Goal: Information Seeking & Learning: Learn about a topic

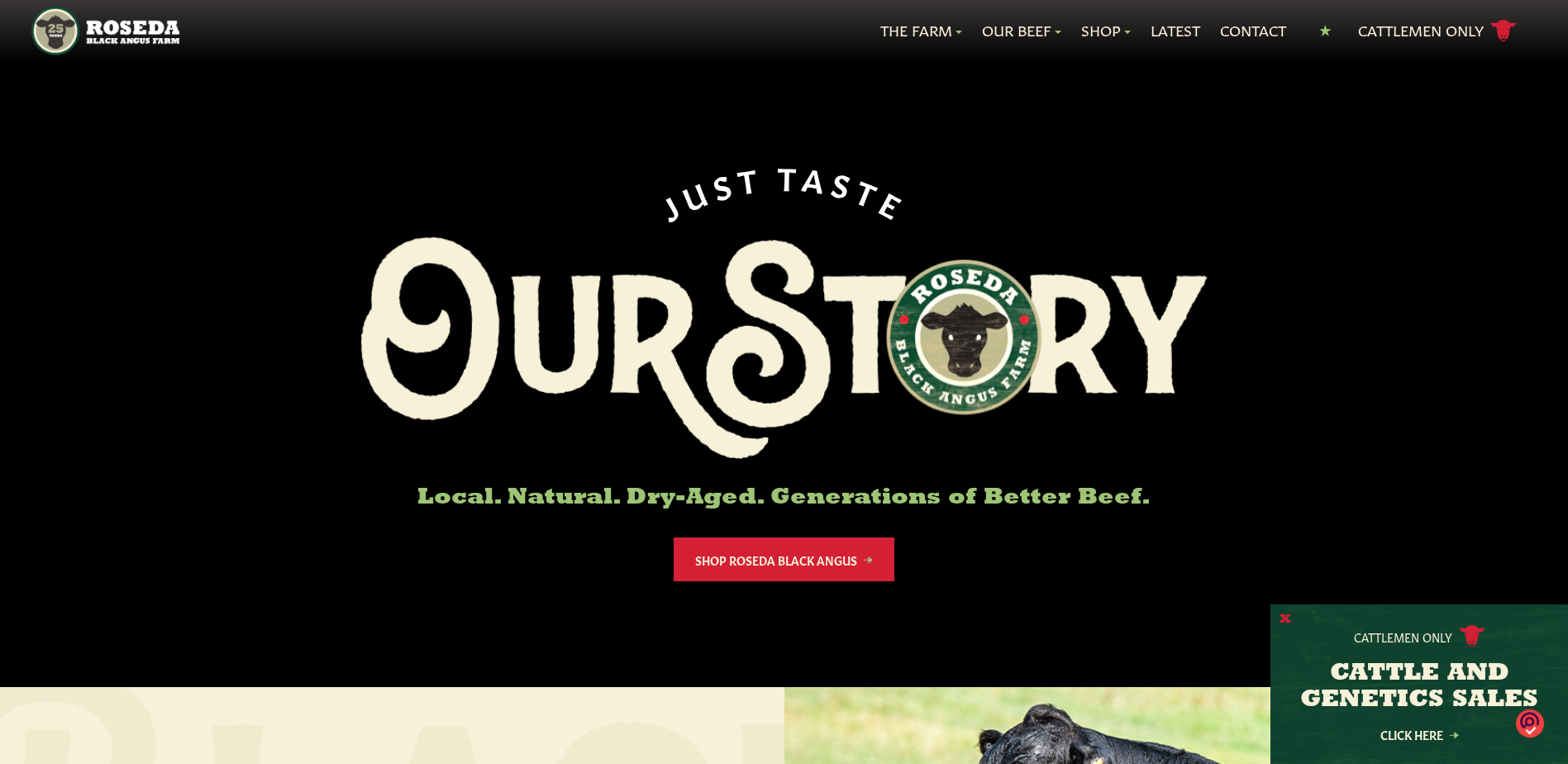
click at [1282, 620] on button "X" at bounding box center [1285, 620] width 12 height 18
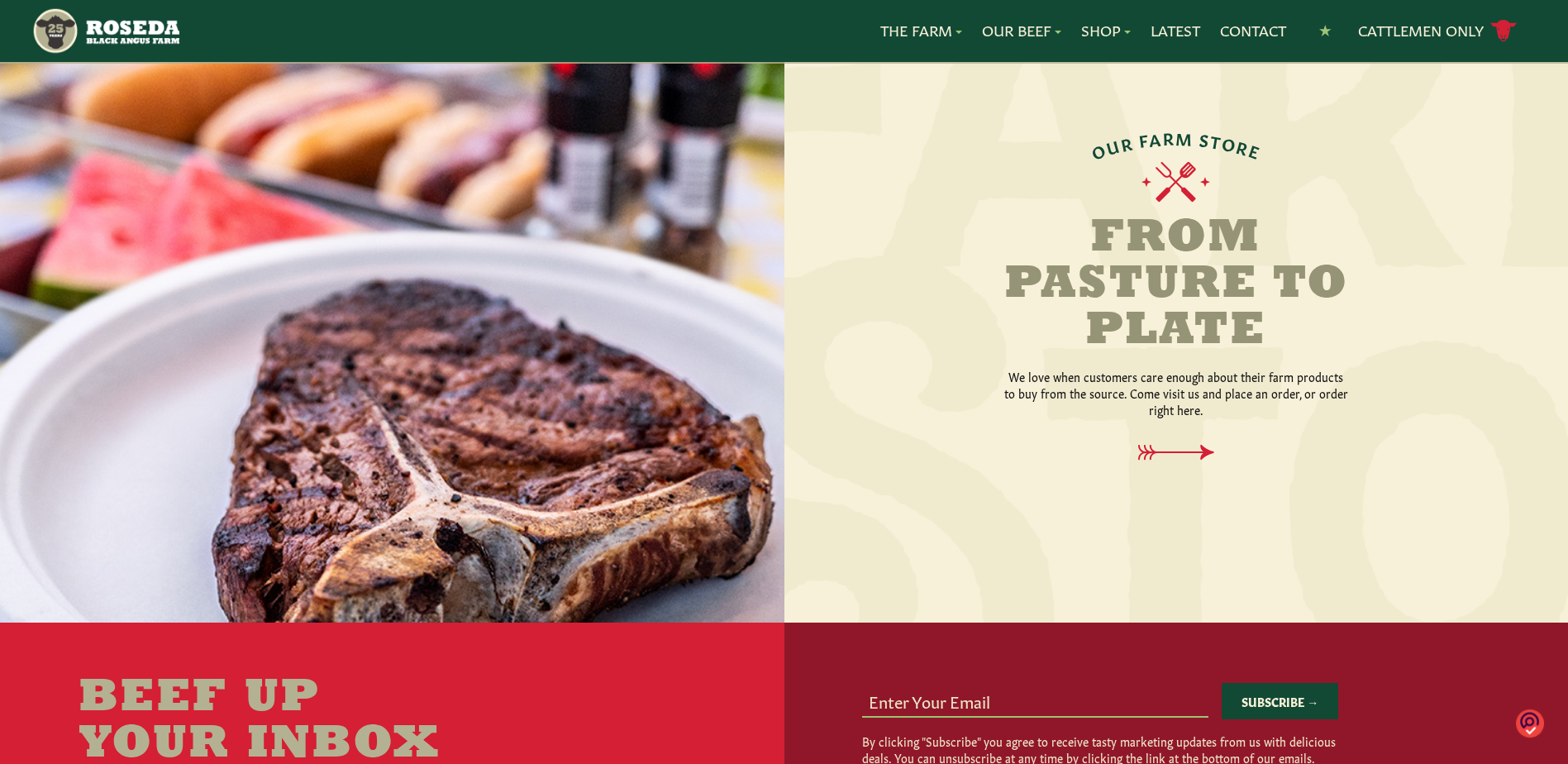
scroll to position [1901, 0]
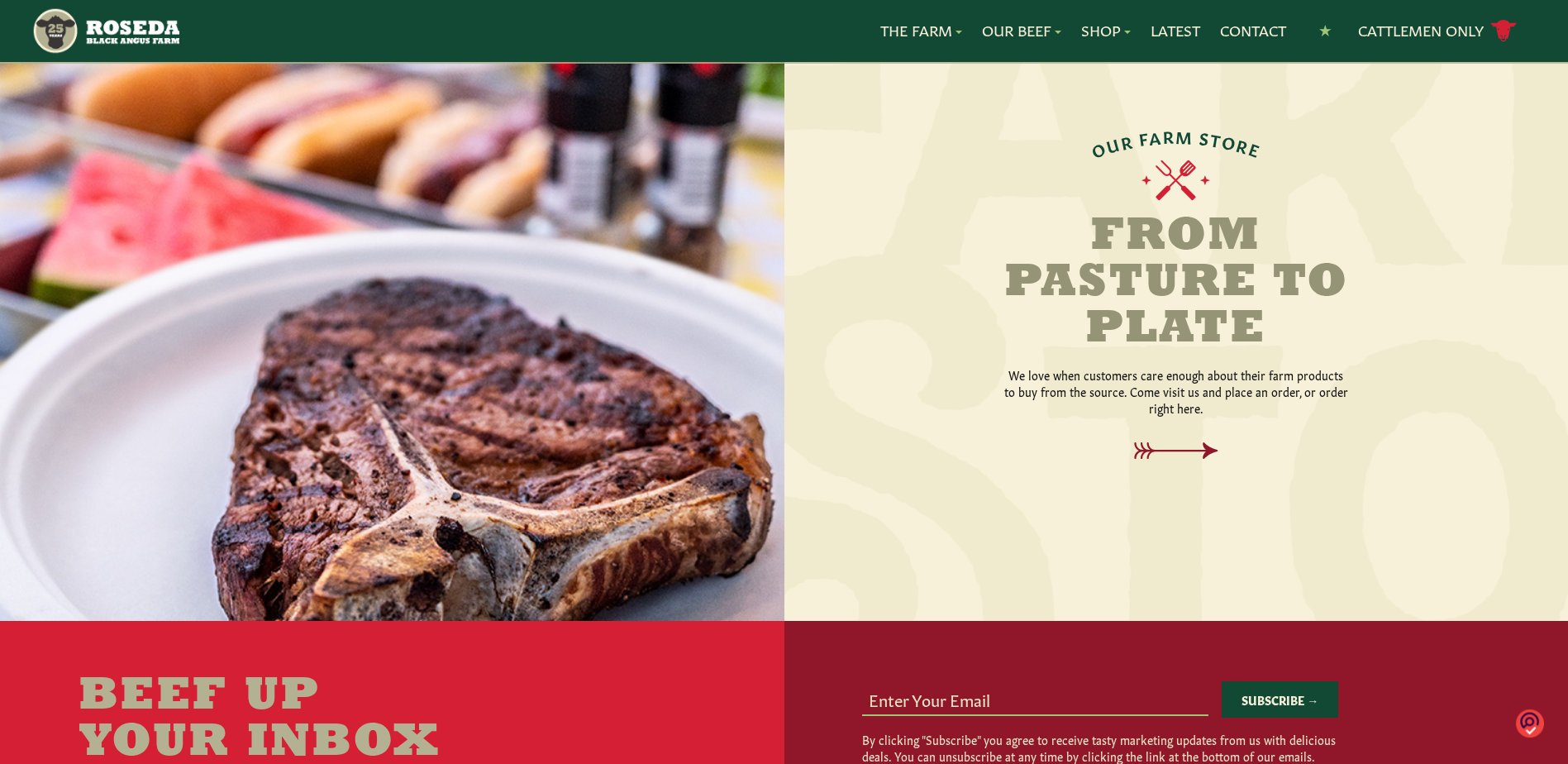
click at [1198, 442] on icon at bounding box center [1175, 451] width 119 height 18
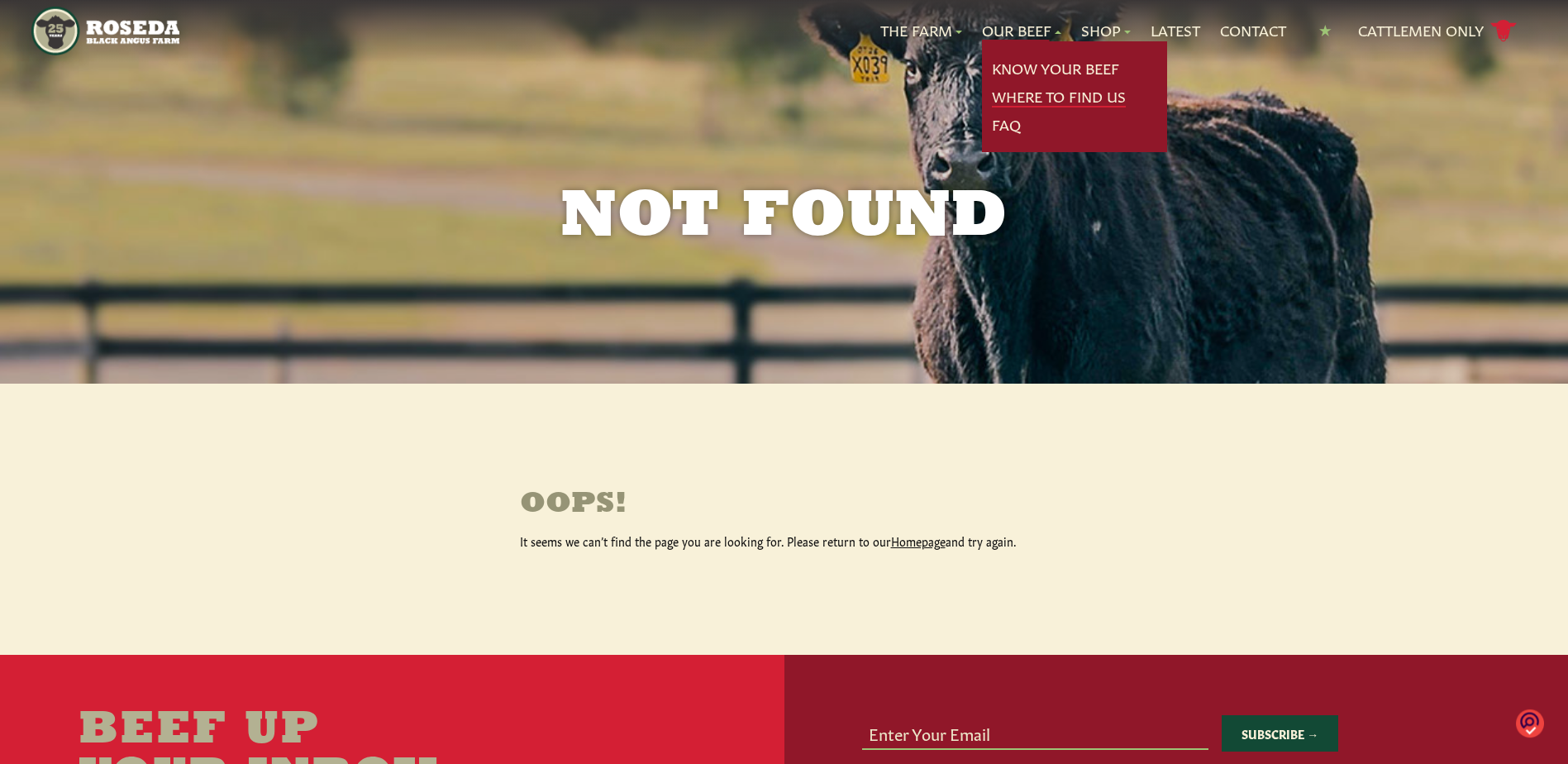
click at [1042, 94] on link "Where To Find Us" at bounding box center [1058, 97] width 134 height 22
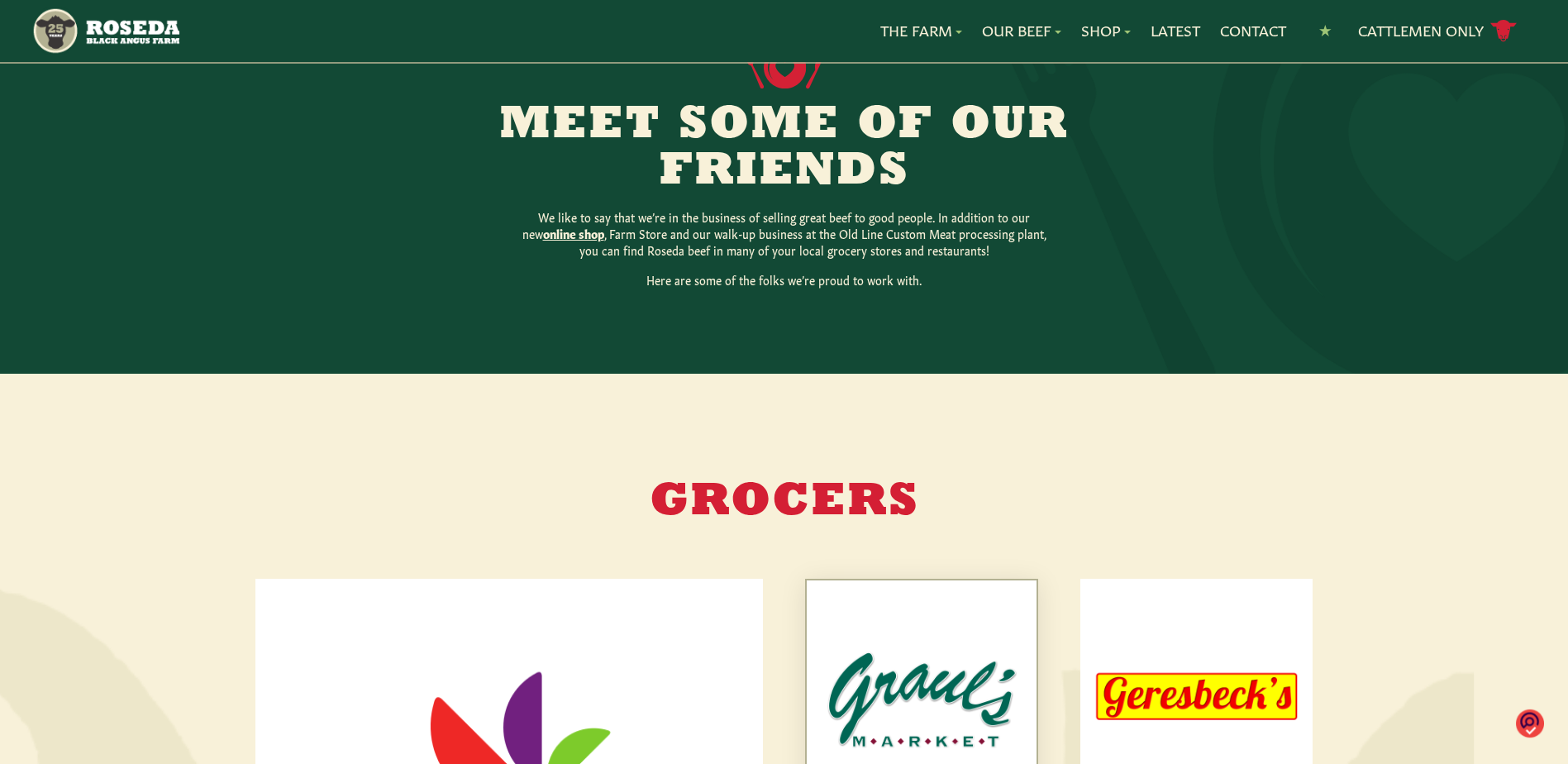
scroll to position [413, 0]
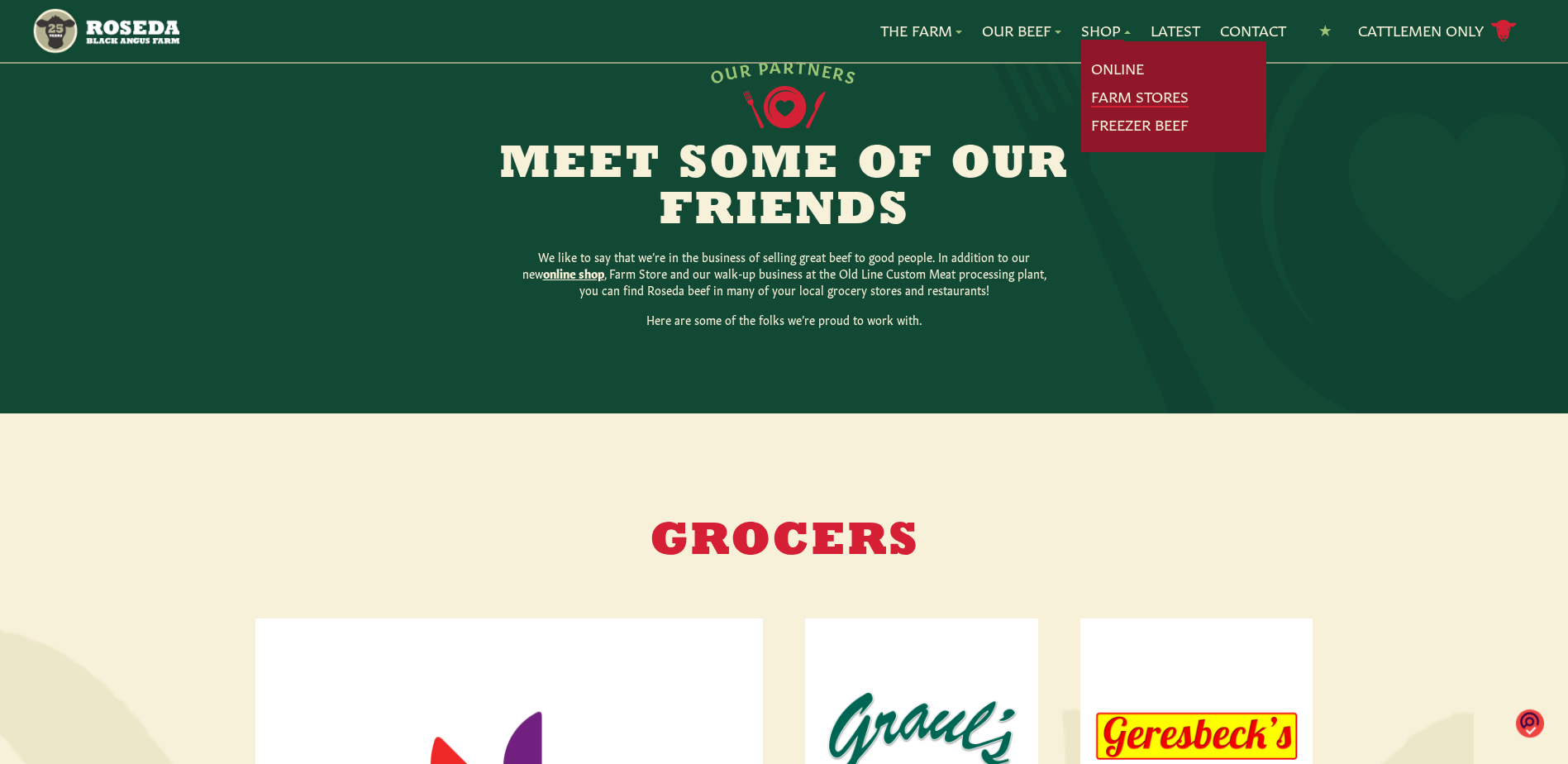
click at [1122, 101] on link "Farm Stores" at bounding box center [1140, 97] width 98 height 22
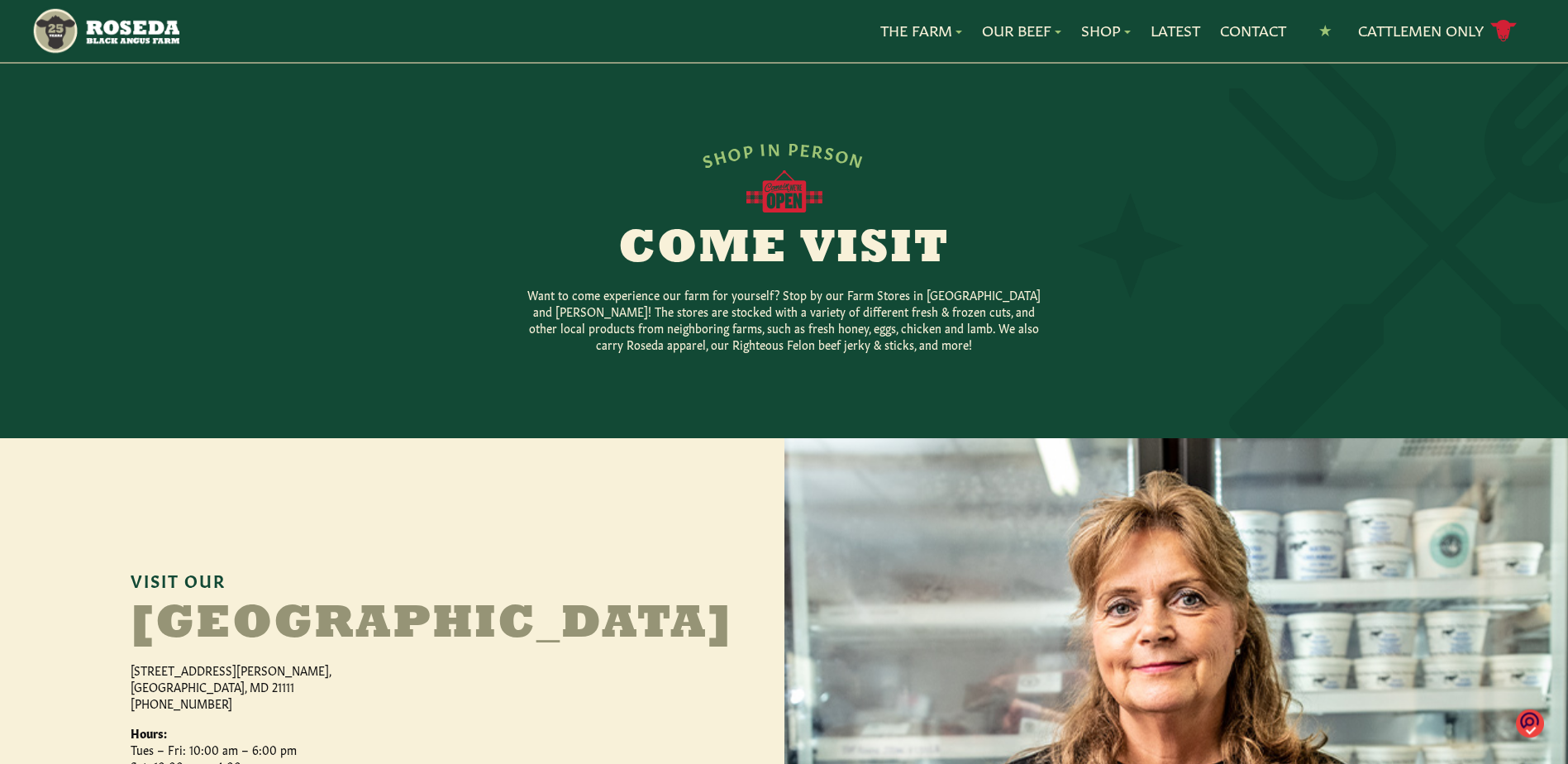
scroll to position [330, 0]
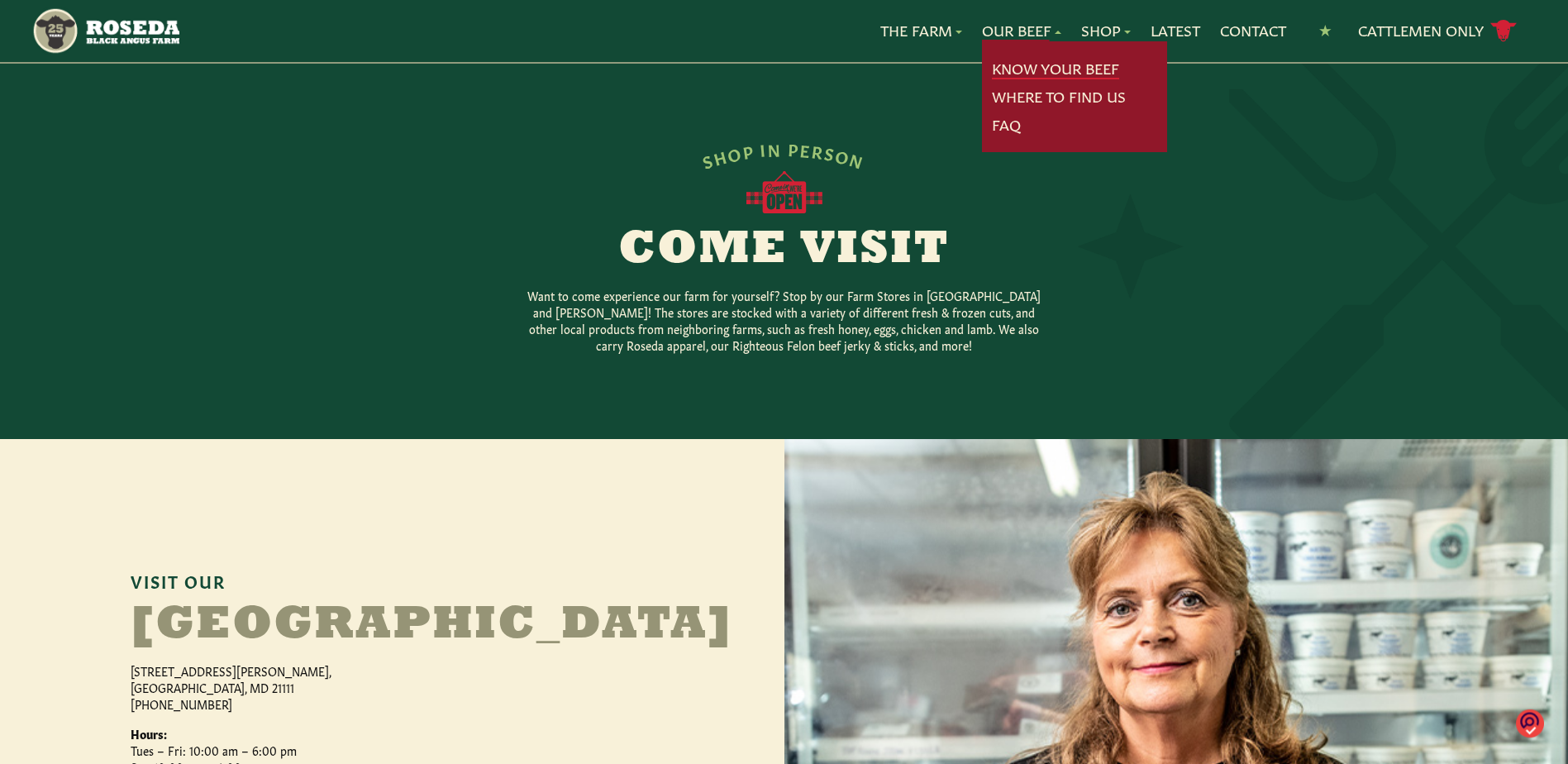
click at [1014, 61] on link "Know Your Beef" at bounding box center [1055, 69] width 127 height 22
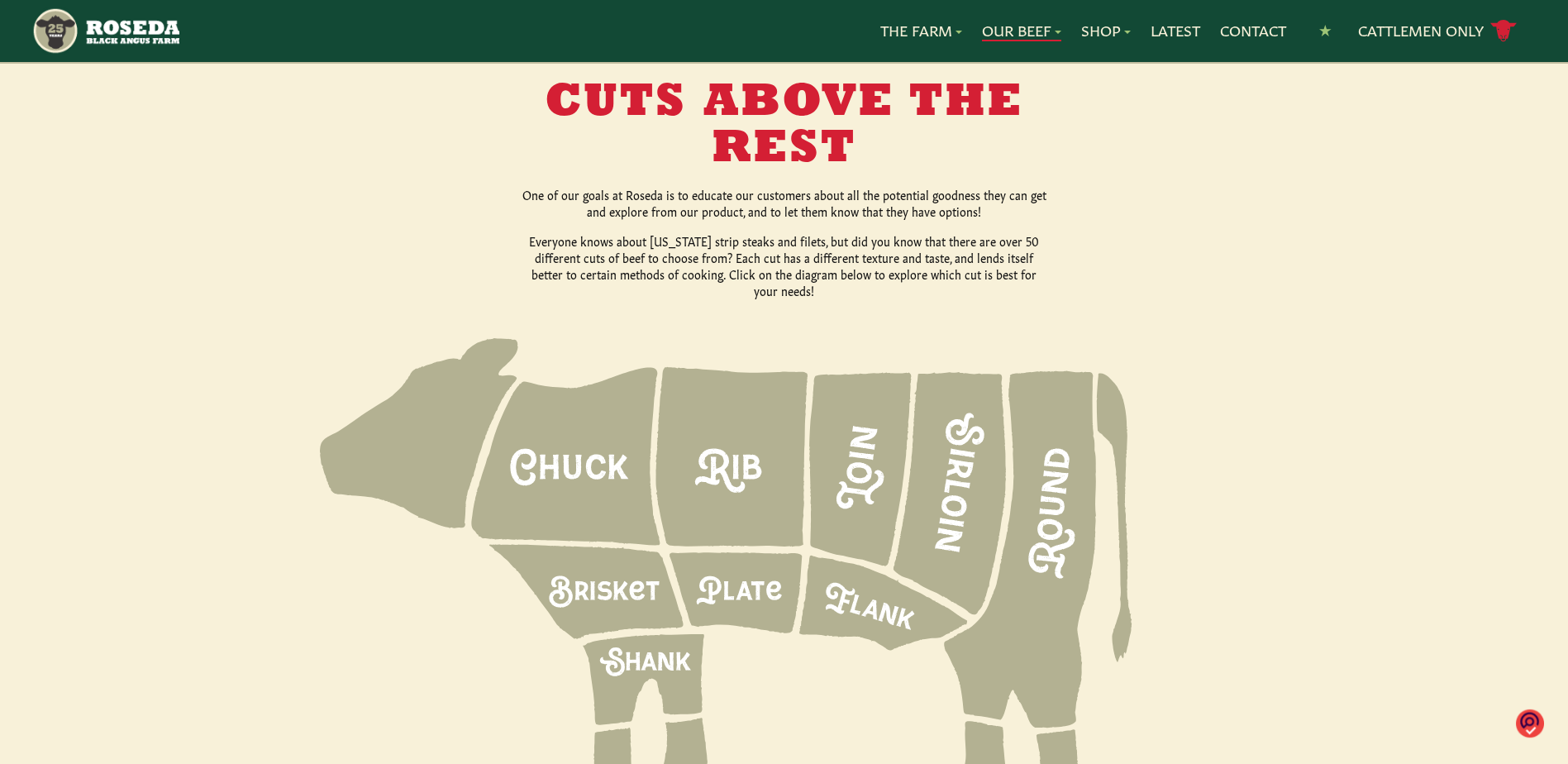
scroll to position [2066, 0]
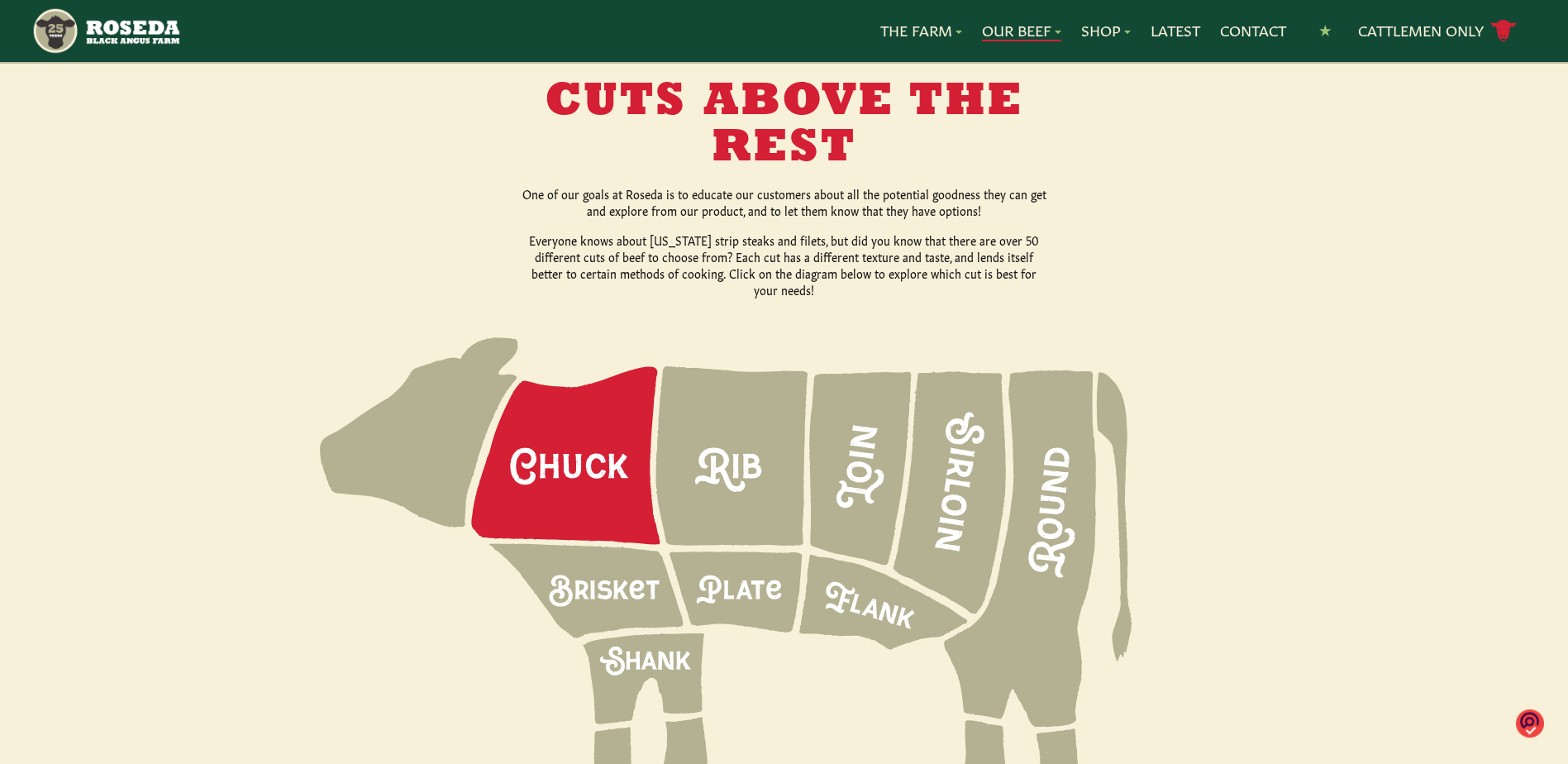
click at [572, 443] on icon at bounding box center [565, 455] width 188 height 177
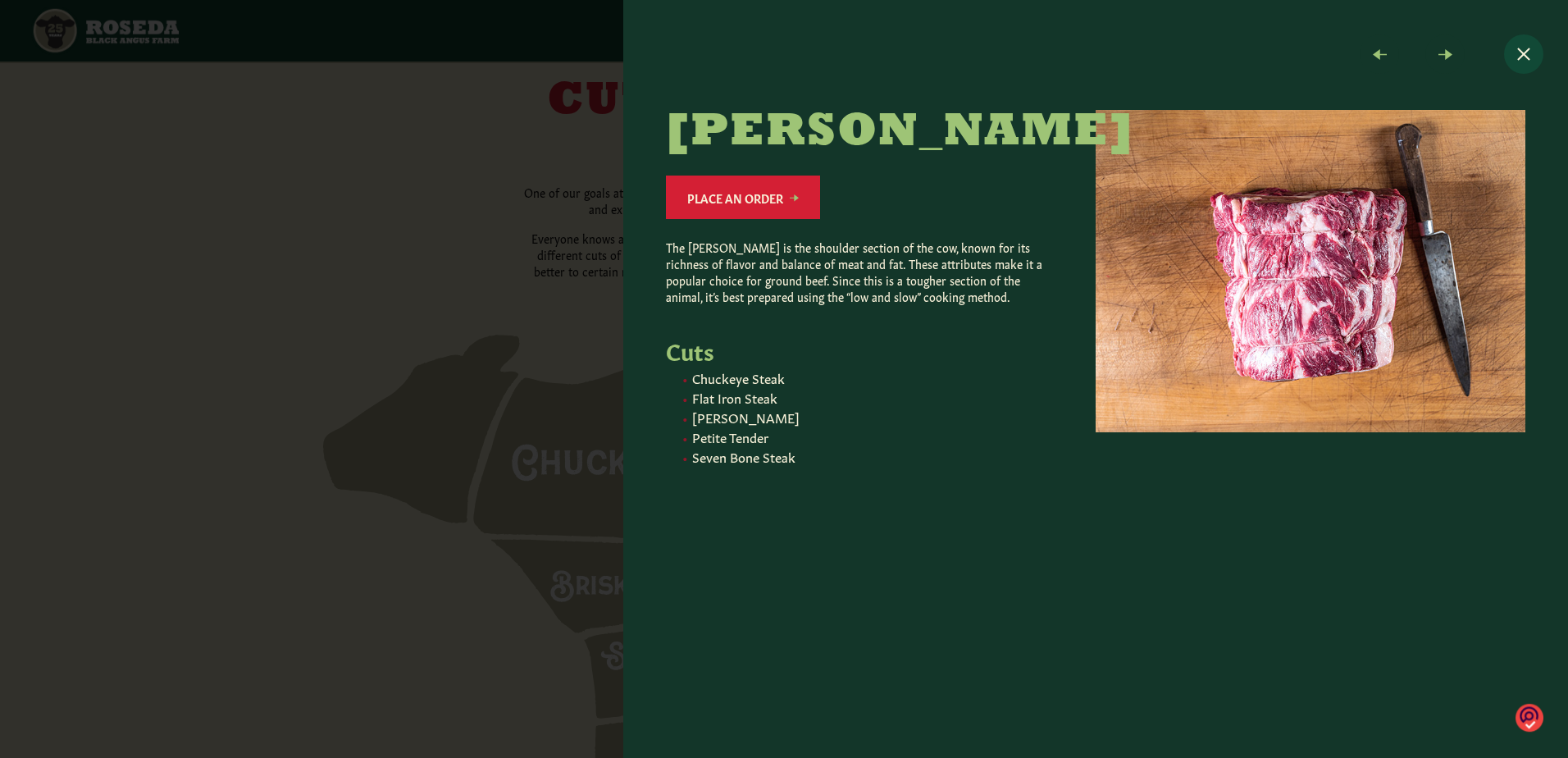
click at [1515, 44] on button "Close modal" at bounding box center [1523, 53] width 39 height 39
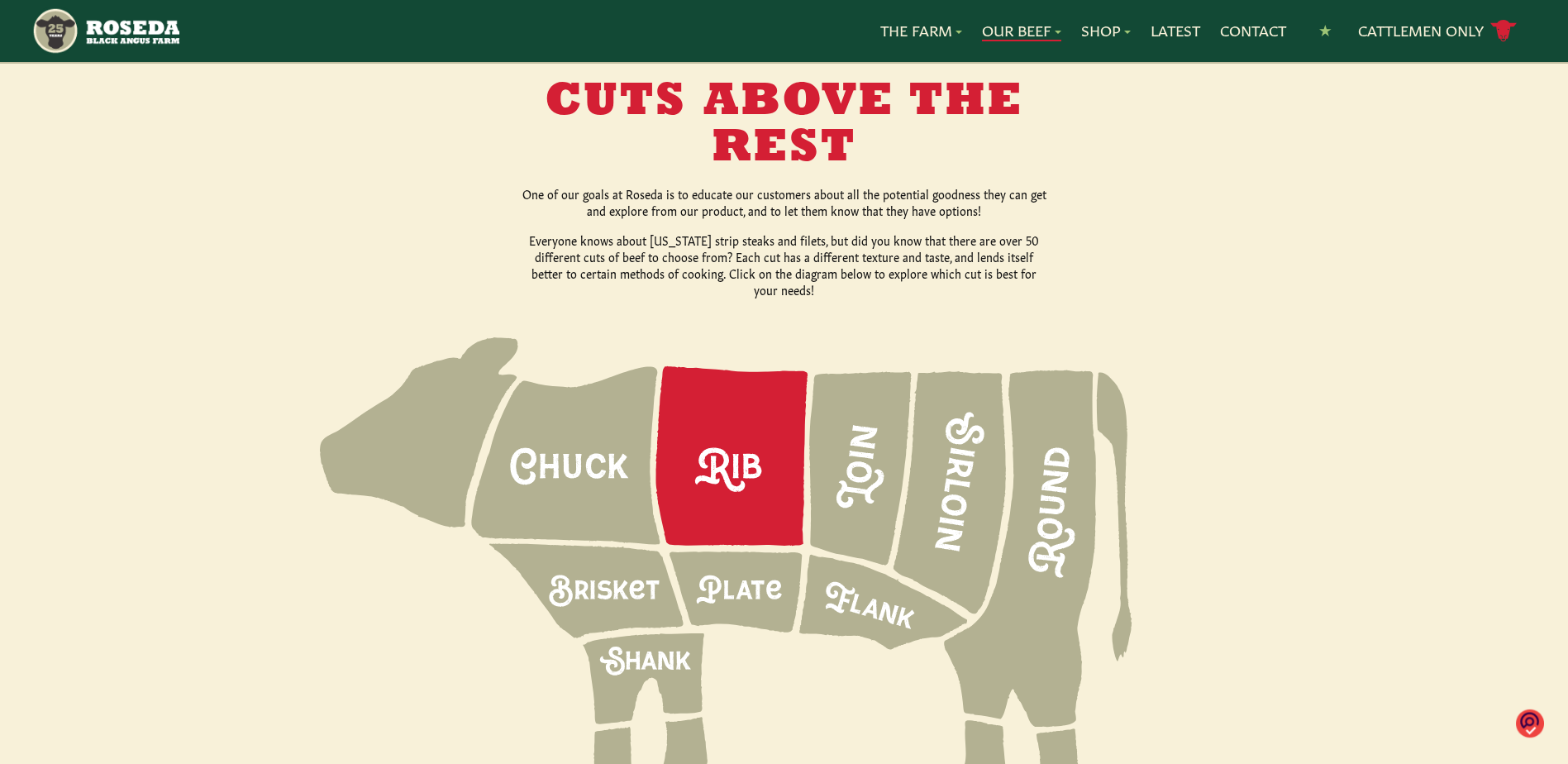
click at [730, 418] on icon at bounding box center [732, 455] width 152 height 179
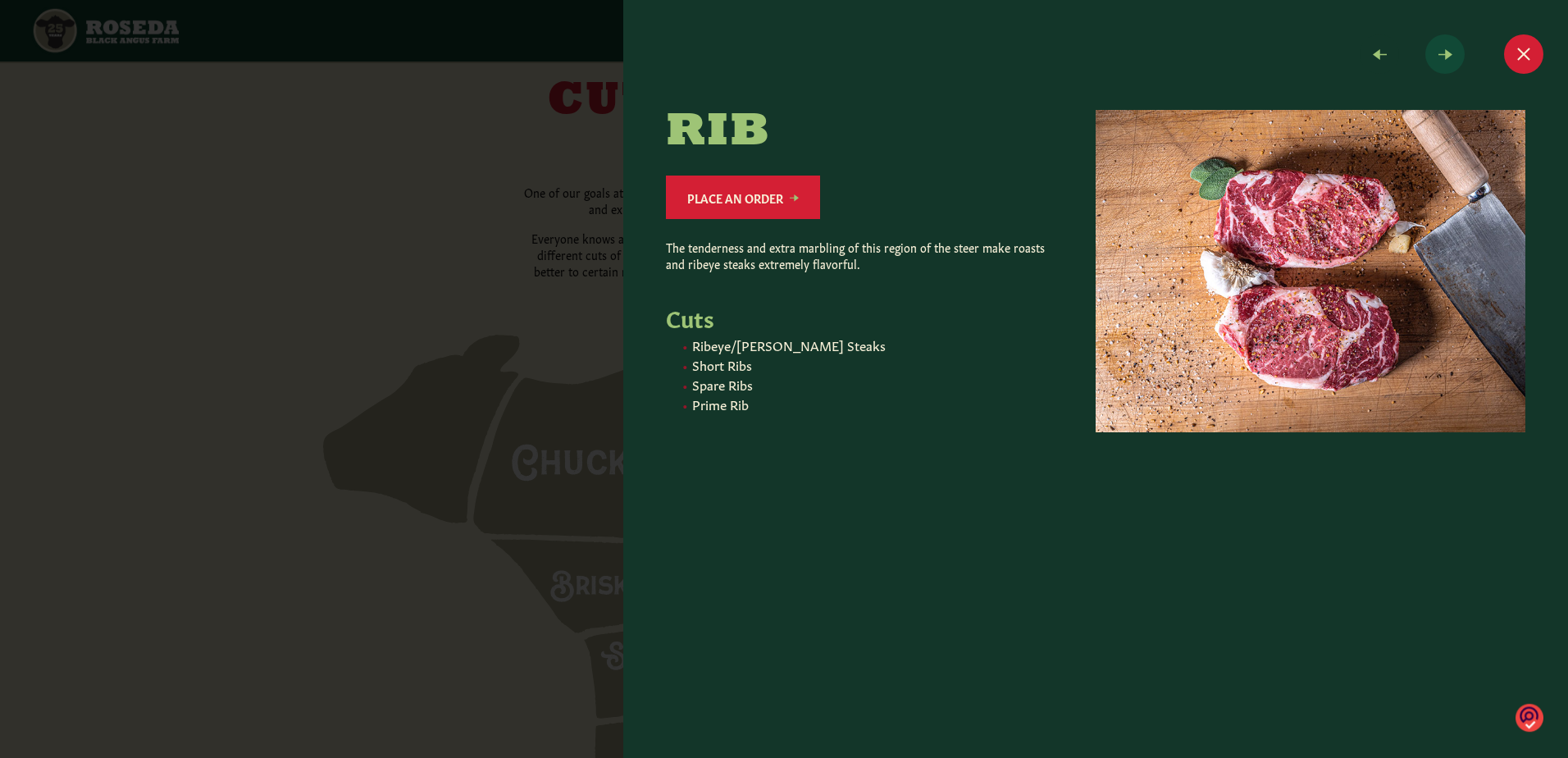
click at [1451, 58] on span at bounding box center [1445, 53] width 39 height 39
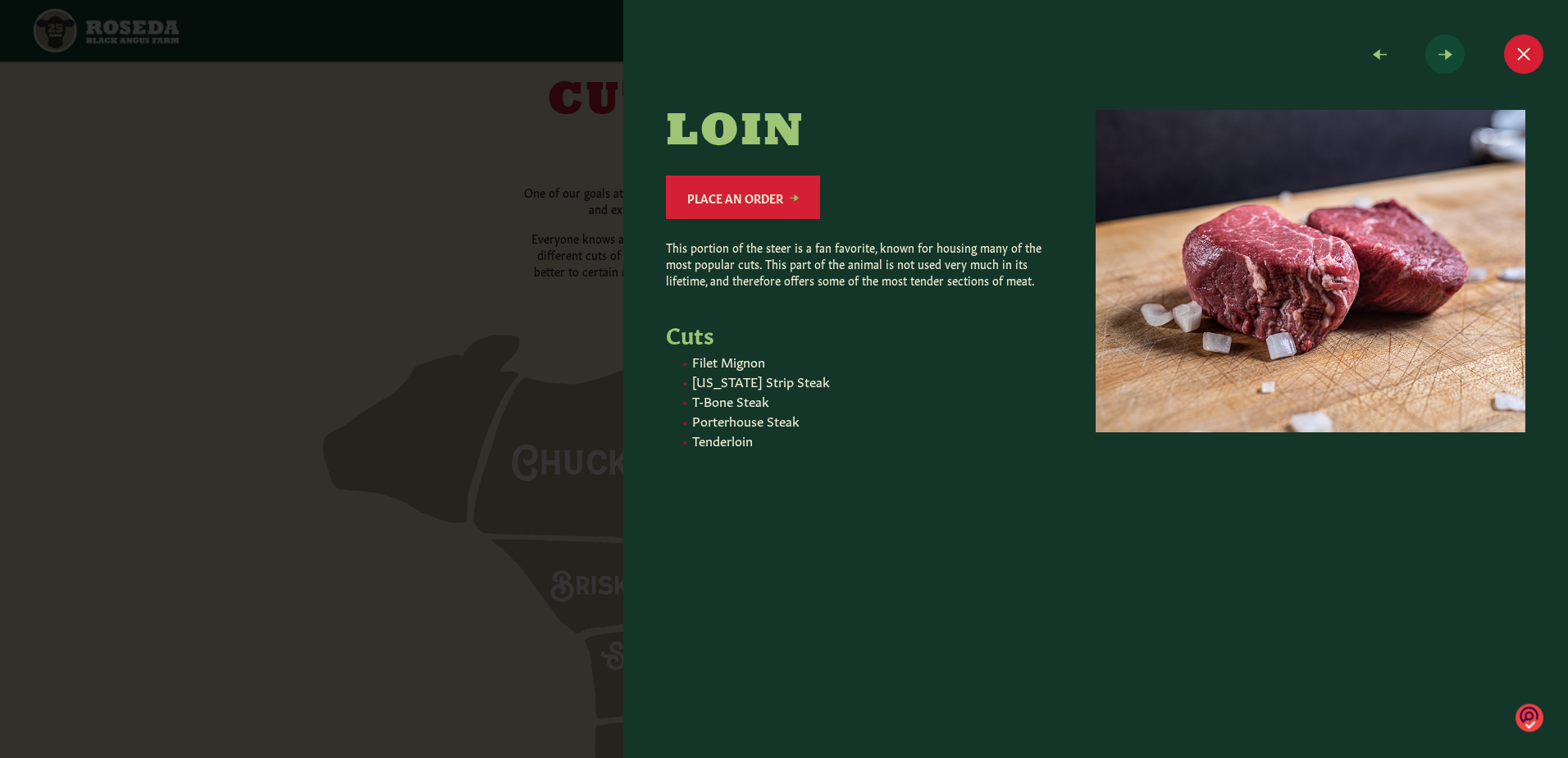
click at [1451, 63] on span at bounding box center [1445, 53] width 39 height 39
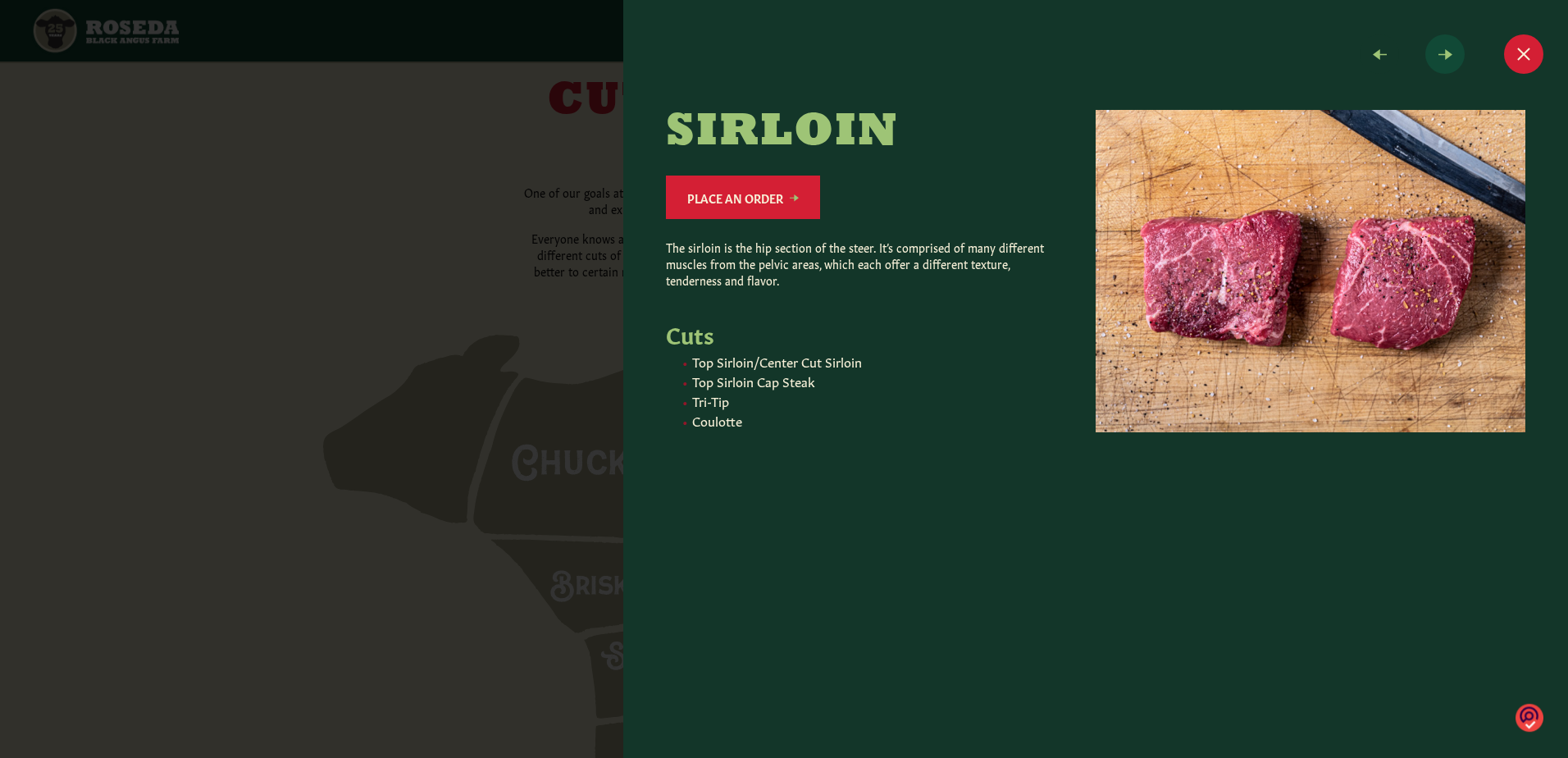
click at [1451, 63] on span at bounding box center [1445, 53] width 39 height 39
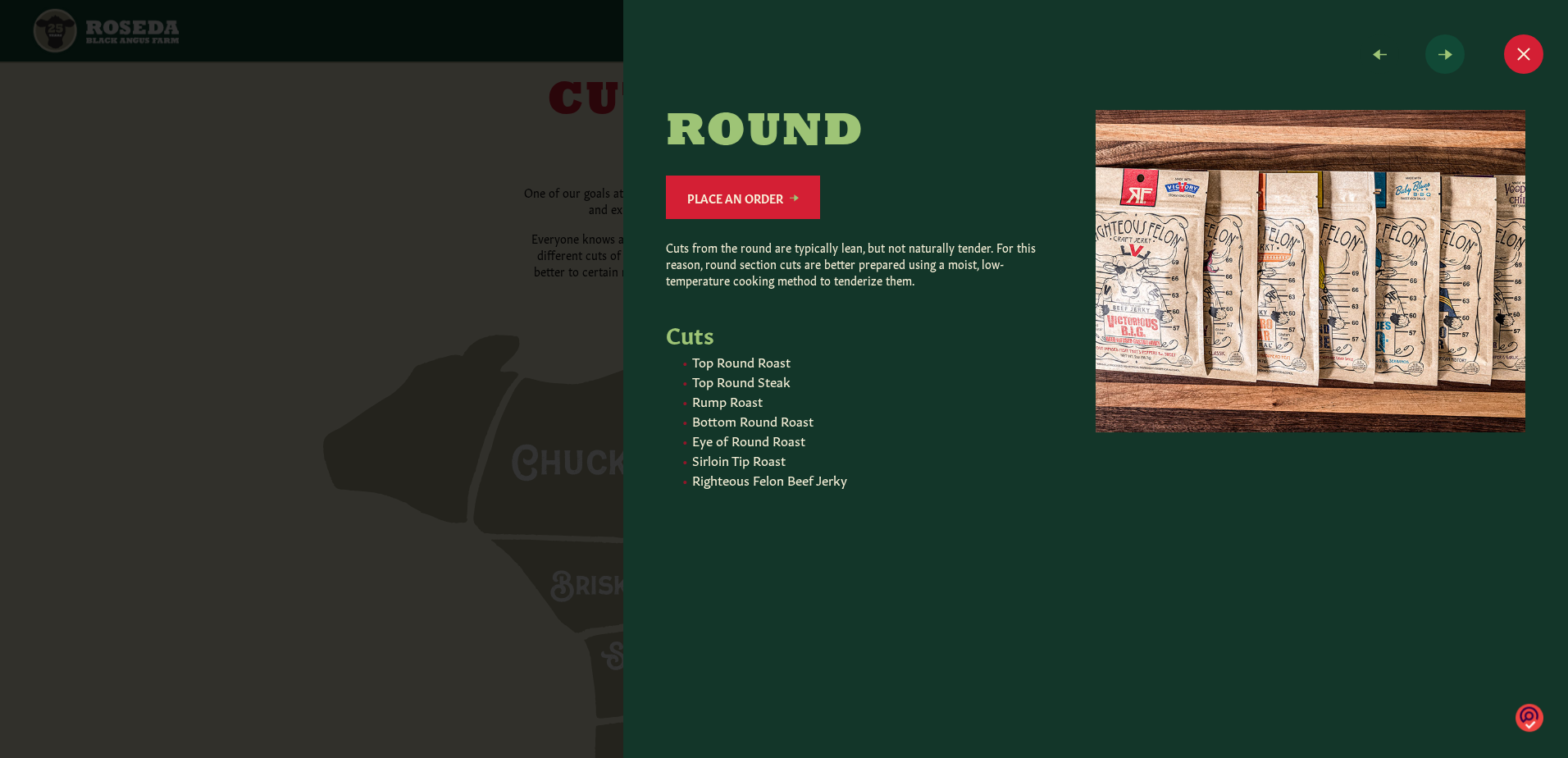
click at [1451, 63] on span at bounding box center [1445, 53] width 39 height 39
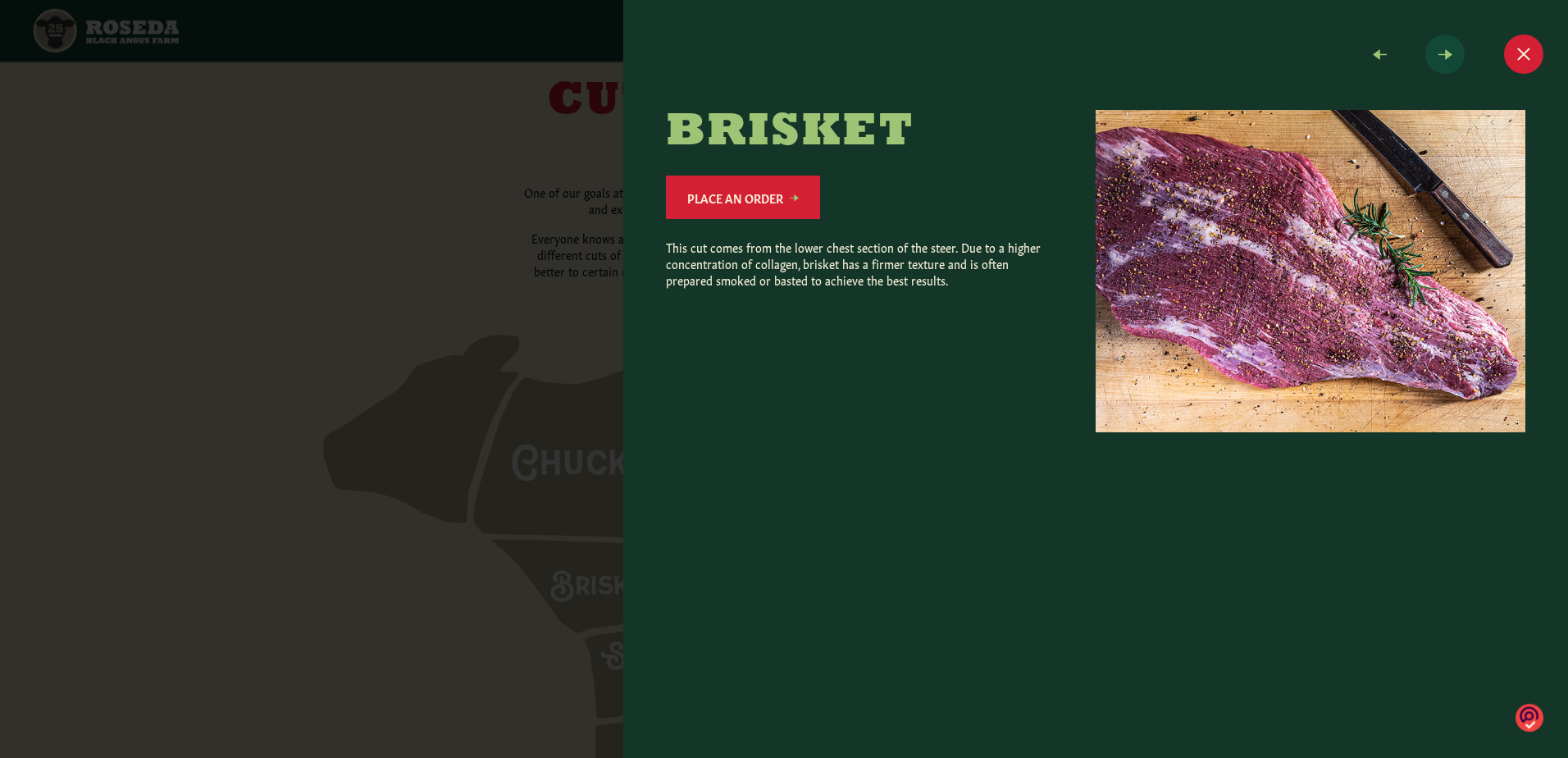
click at [1451, 63] on span at bounding box center [1445, 53] width 39 height 39
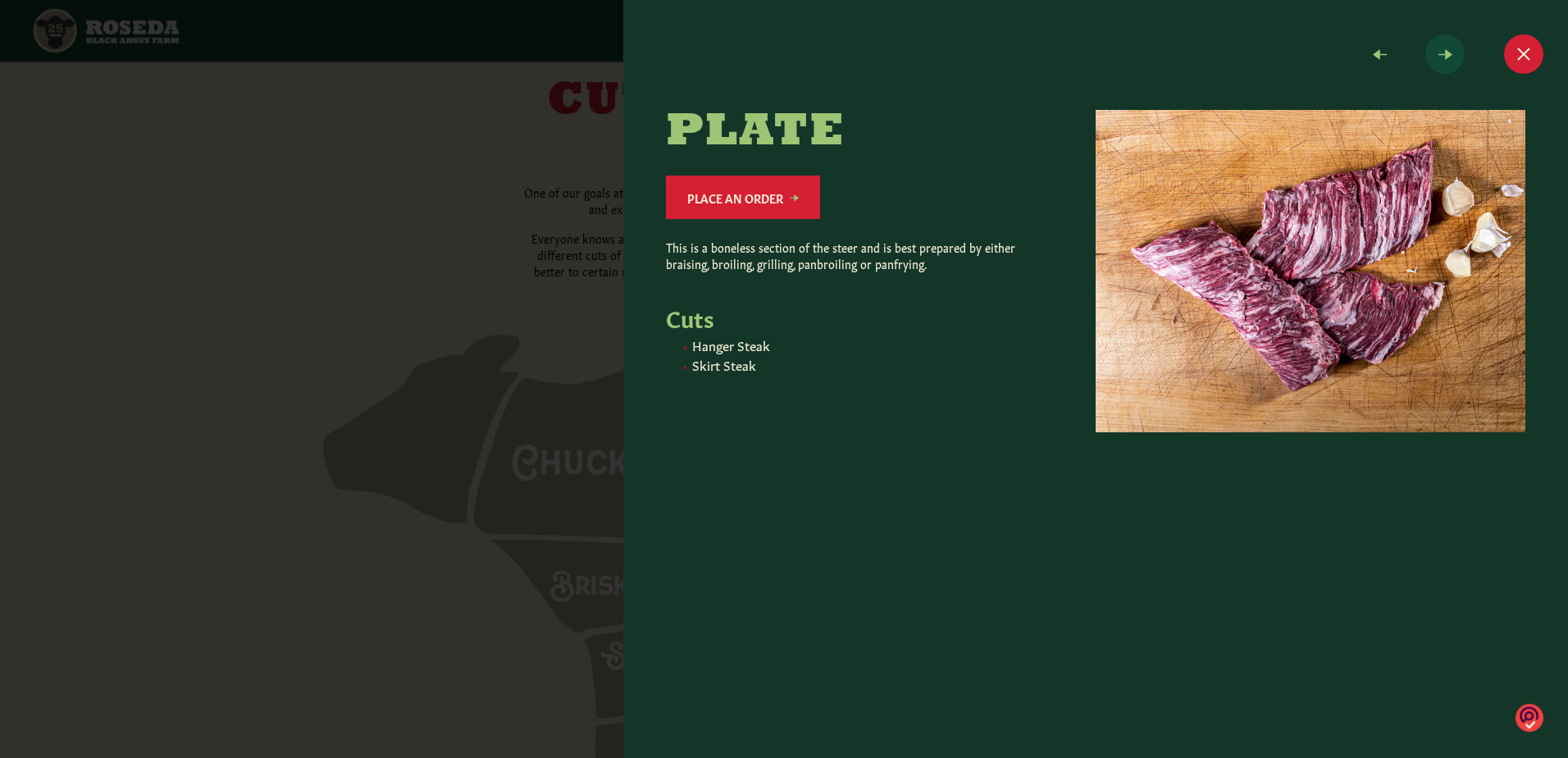
click at [1451, 63] on span at bounding box center [1445, 53] width 39 height 39
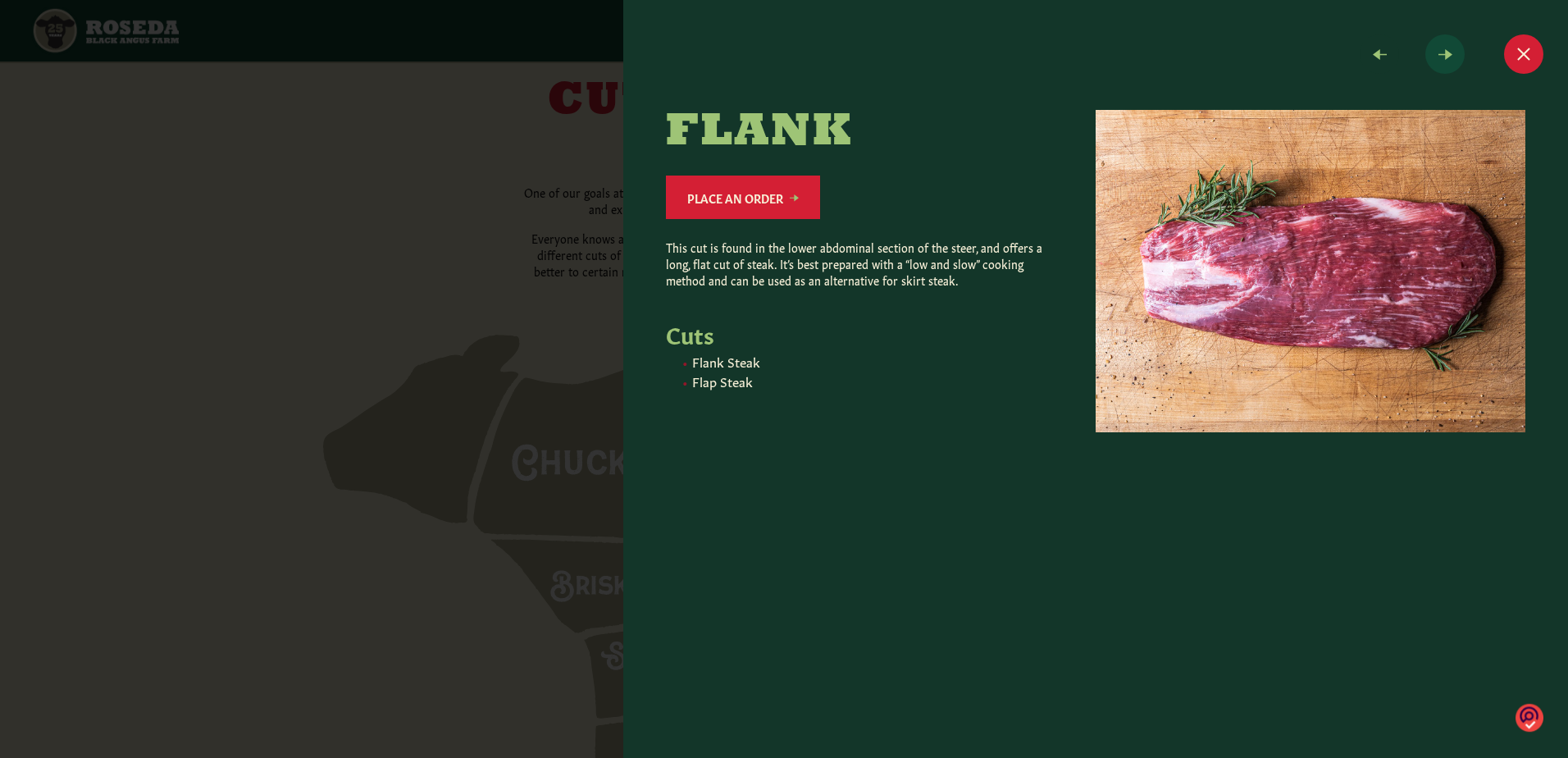
click at [1451, 63] on span at bounding box center [1445, 53] width 39 height 39
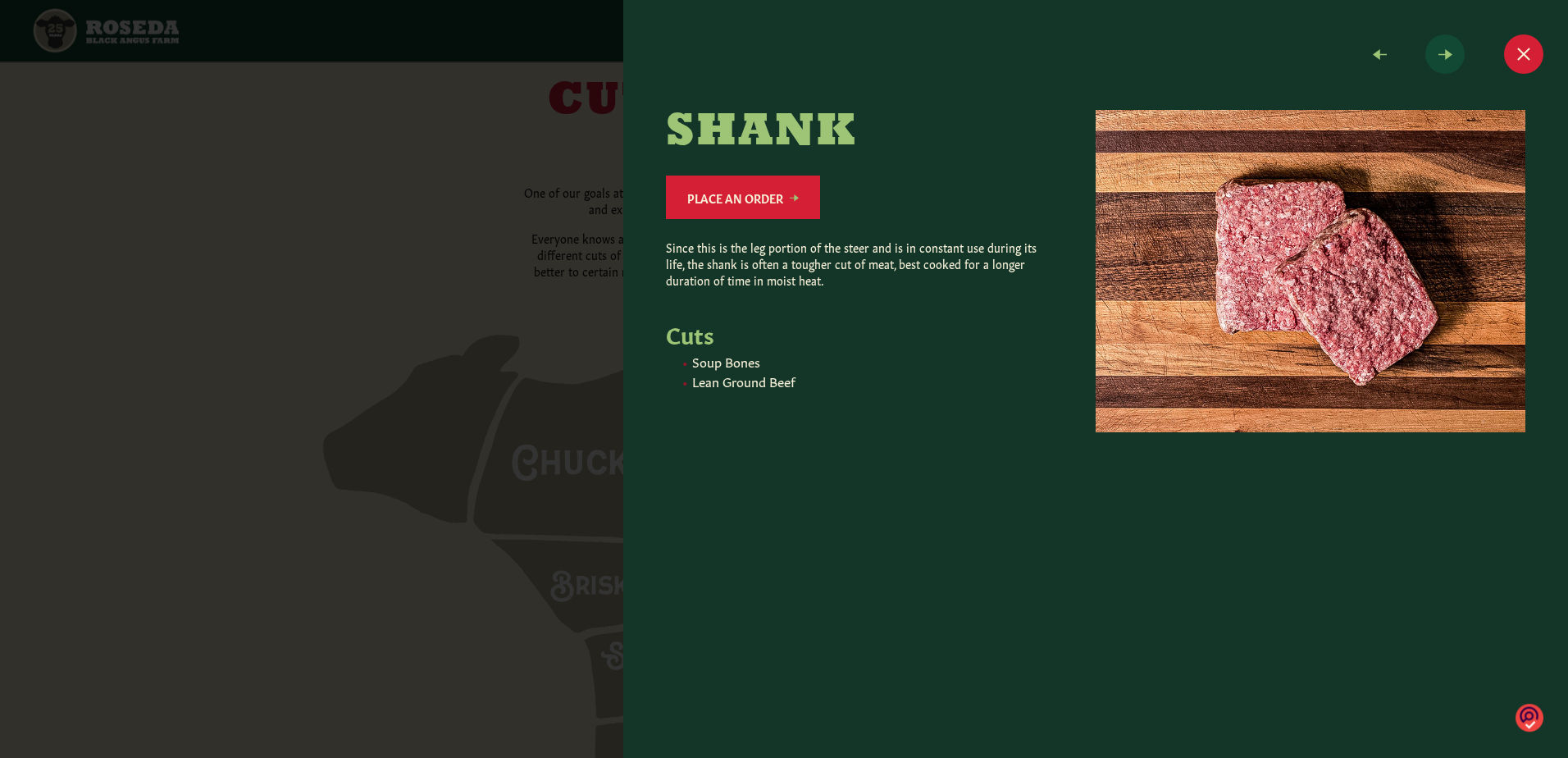
click at [1451, 65] on span at bounding box center [1445, 53] width 39 height 39
click at [1516, 61] on button "Close modal" at bounding box center [1523, 53] width 39 height 39
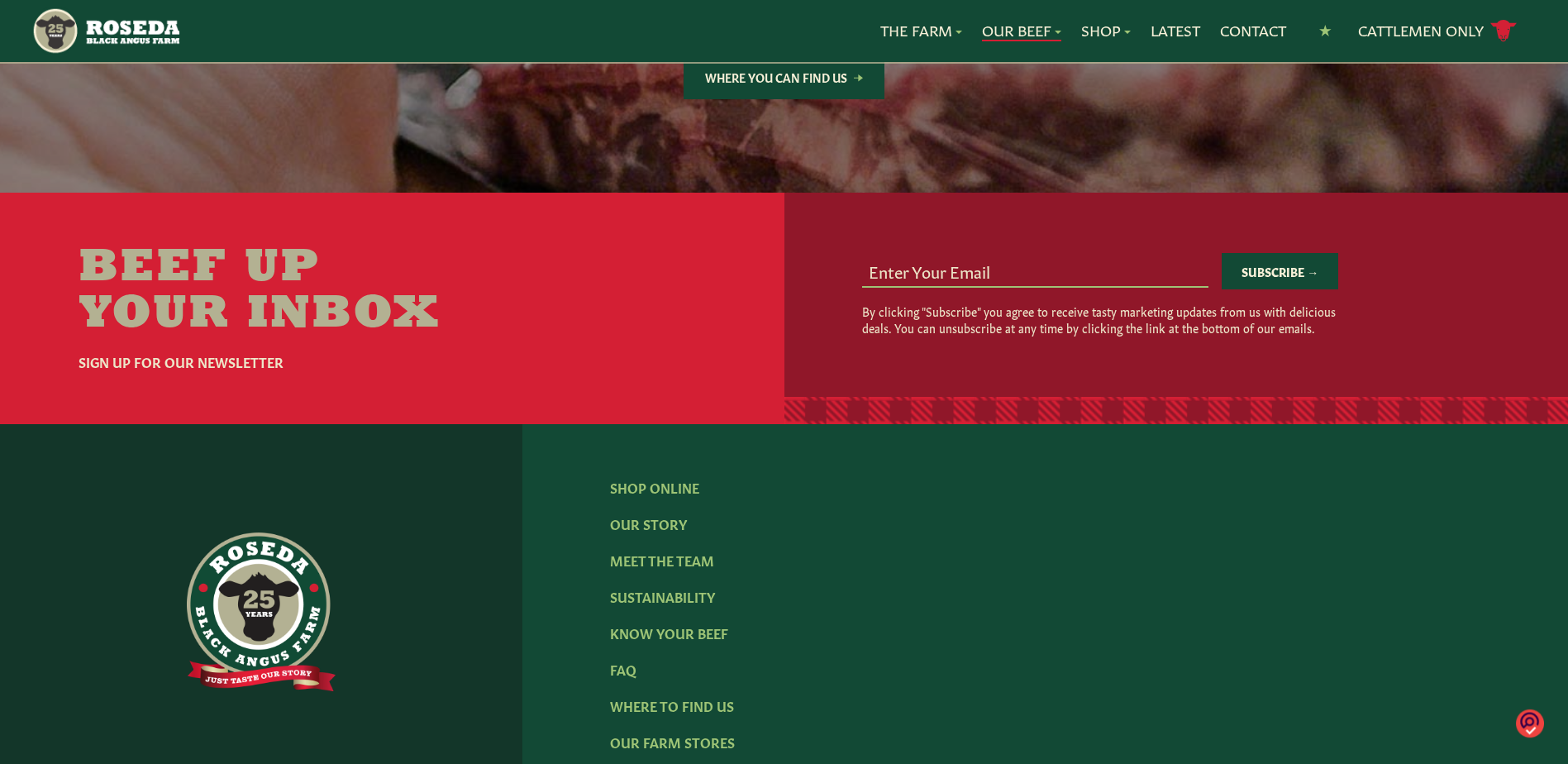
scroll to position [3223, 0]
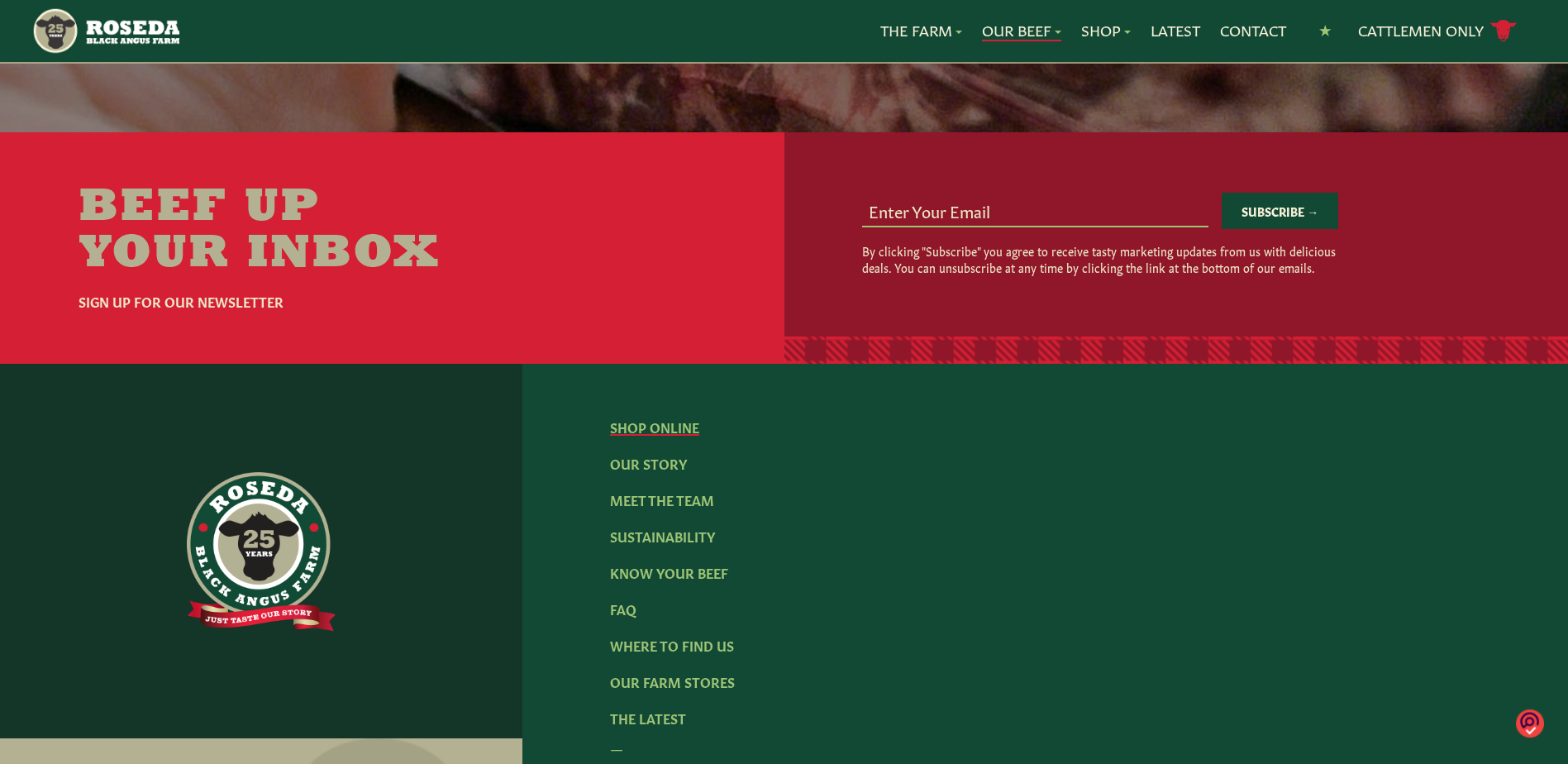
click at [672, 417] on link "Shop Online" at bounding box center [654, 426] width 89 height 19
